Goal: Transaction & Acquisition: Purchase product/service

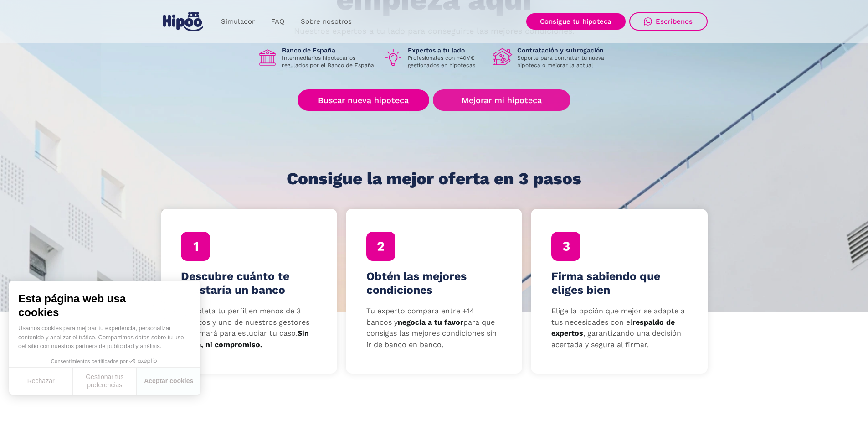
scroll to position [228, 0]
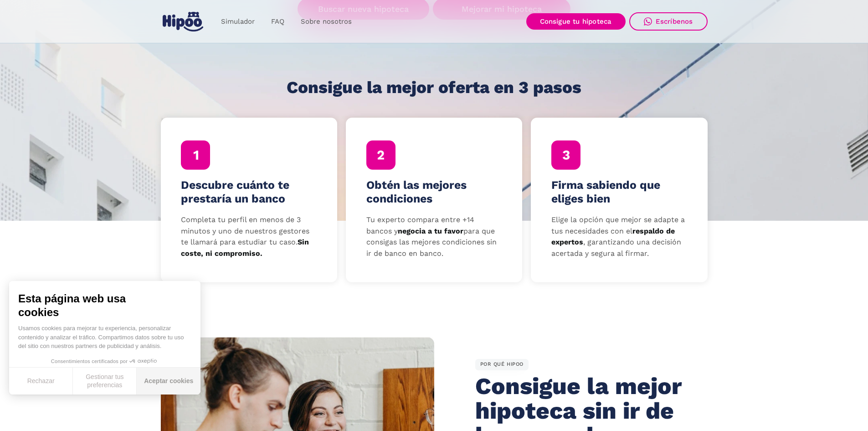
click at [178, 383] on button "Aceptar cookies" at bounding box center [169, 380] width 64 height 27
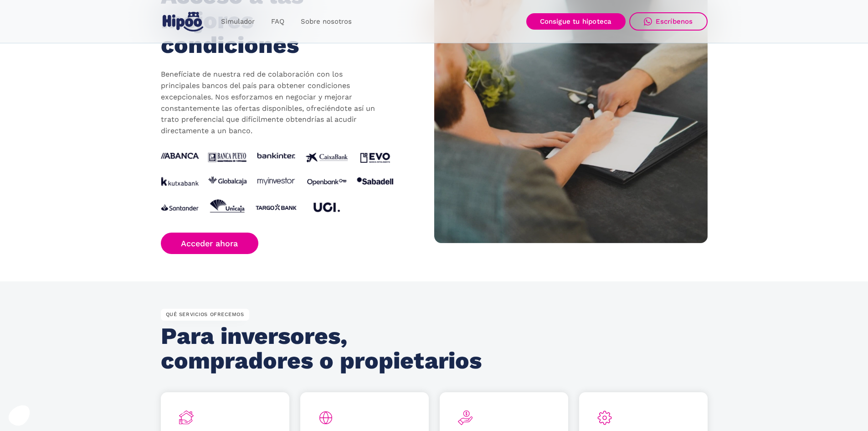
scroll to position [0, 0]
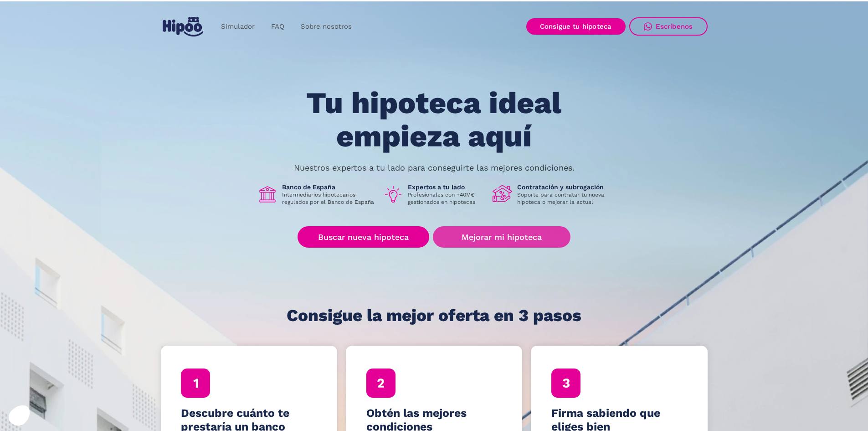
click at [491, 240] on link "Mejorar mi hipoteca" at bounding box center [501, 236] width 137 height 21
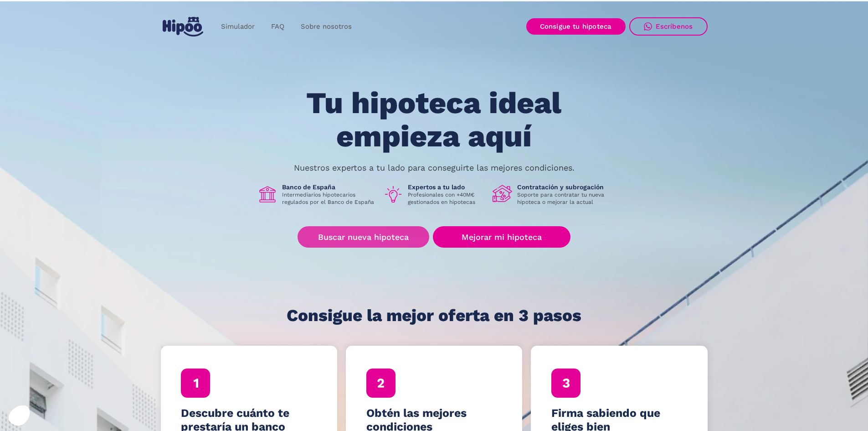
click at [368, 240] on link "Buscar nueva hipoteca" at bounding box center [364, 236] width 132 height 21
